Goal: Task Accomplishment & Management: Manage account settings

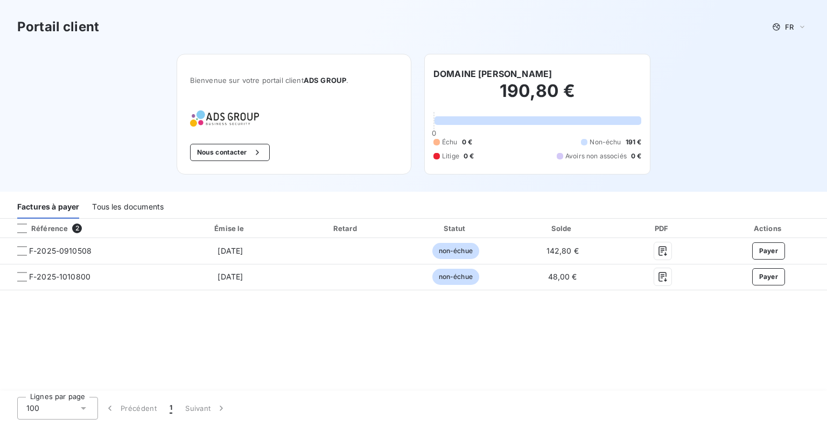
click at [139, 209] on div "Tous les documents" at bounding box center [128, 207] width 72 height 23
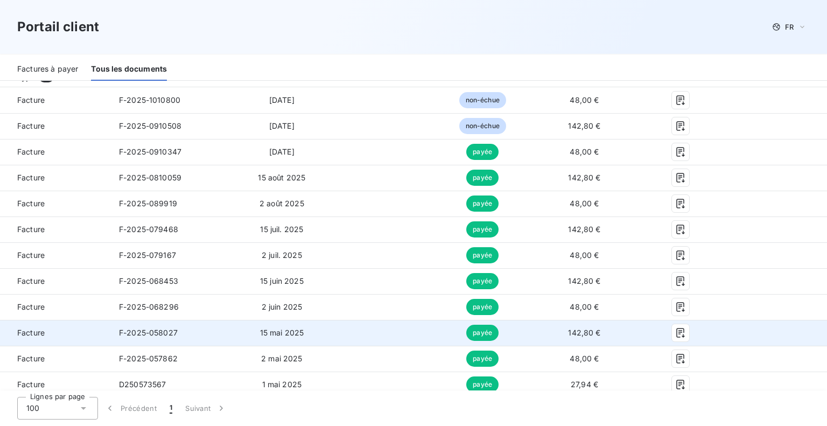
scroll to position [215, 0]
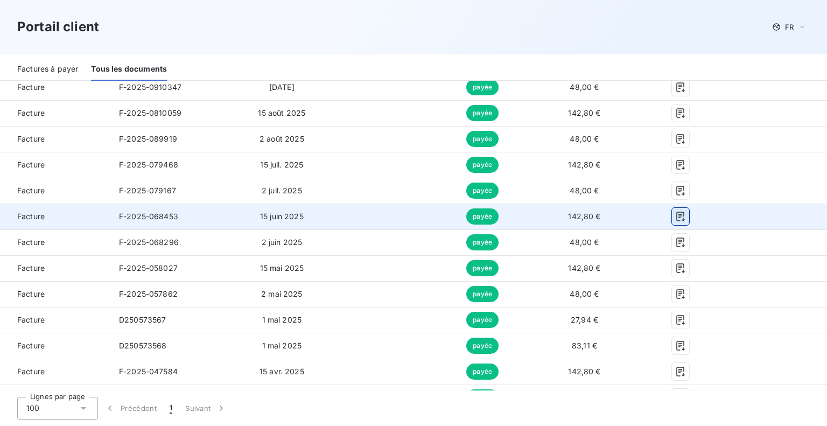
click at [675, 217] on icon "button" at bounding box center [680, 216] width 11 height 11
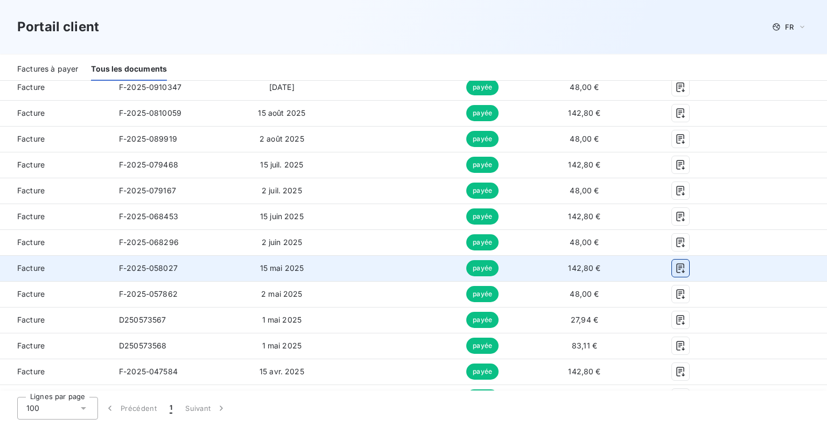
click at [676, 271] on icon "button" at bounding box center [680, 268] width 8 height 10
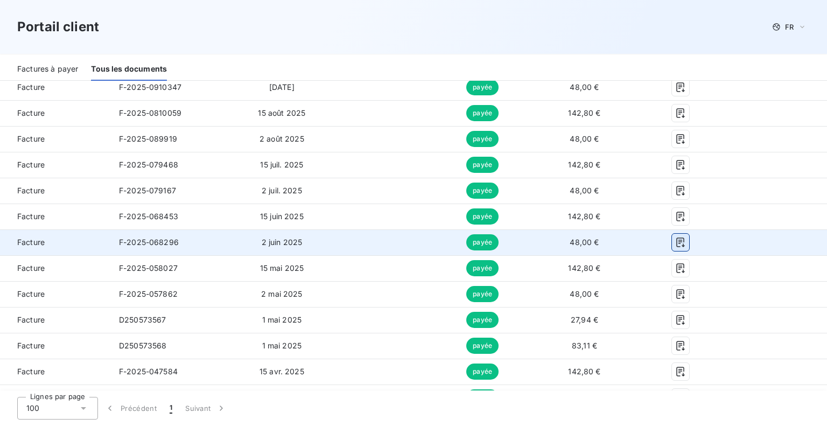
click at [676, 241] on icon "button" at bounding box center [680, 242] width 8 height 10
